Goal: Use online tool/utility

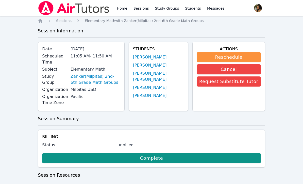
click at [38, 22] on icon "Breadcrumb" at bounding box center [40, 20] width 5 height 5
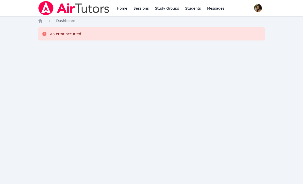
click at [35, 23] on div "Home Sessions Study Groups Students Messages Open user menu [PERSON_NAME] Open …" at bounding box center [151, 92] width 303 height 184
click at [38, 23] on icon "Breadcrumb" at bounding box center [40, 20] width 5 height 5
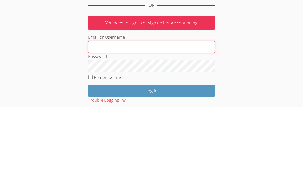
type input "[EMAIL_ADDRESS][DOMAIN_NAME]"
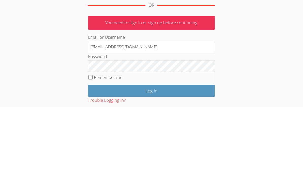
click at [151, 162] on input "Log in" at bounding box center [151, 168] width 127 height 12
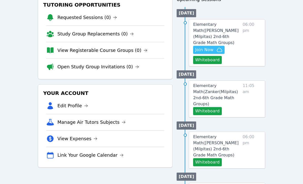
scroll to position [64, 0]
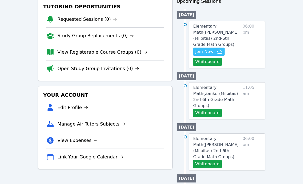
click at [211, 58] on button "Whiteboard" at bounding box center [207, 62] width 29 height 8
